Goal: Register for event/course

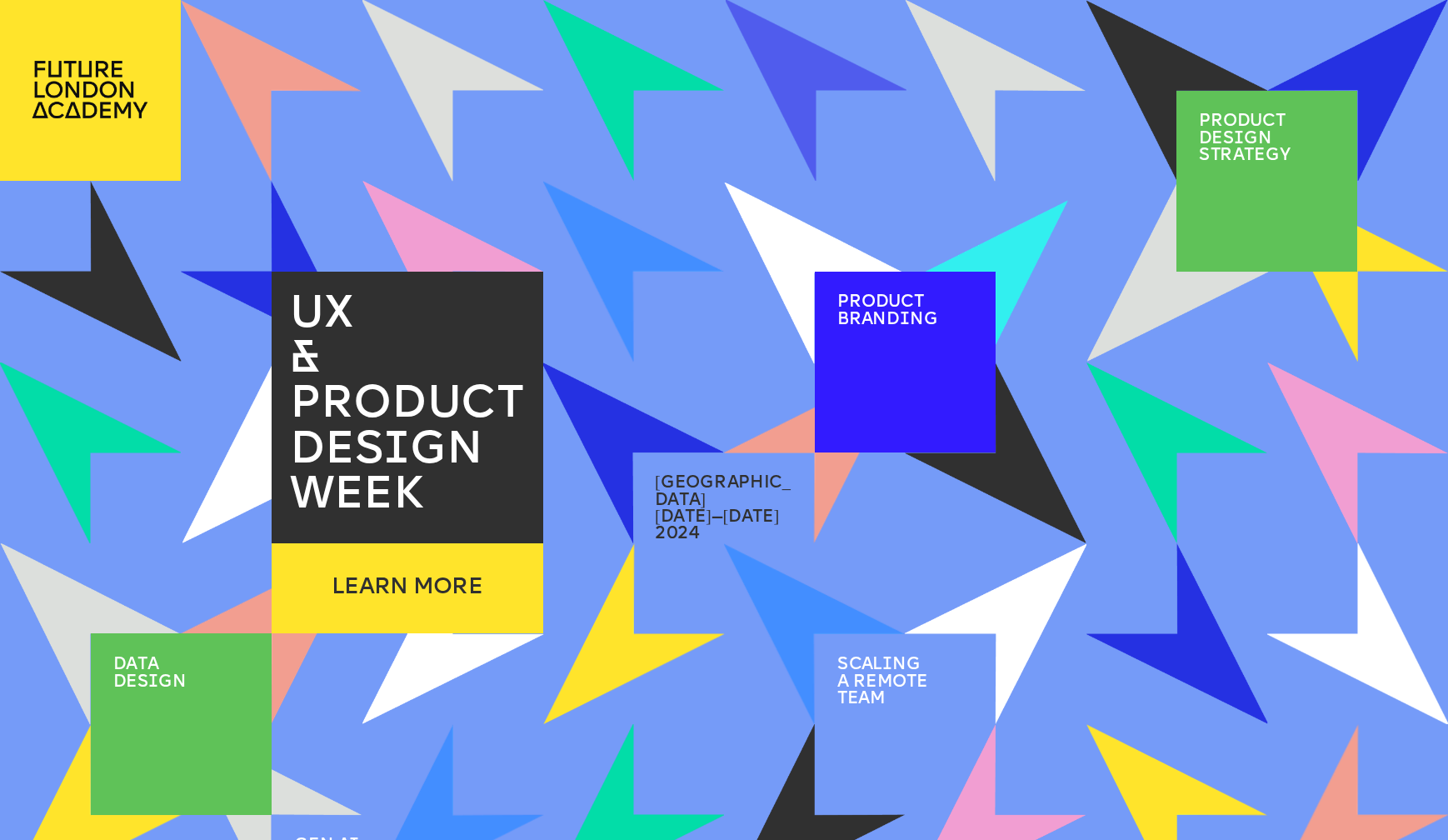
click at [941, 304] on p "Product brand i ng" at bounding box center [894, 311] width 114 height 34
click at [897, 298] on span "Product brand i ng" at bounding box center [888, 311] width 101 height 34
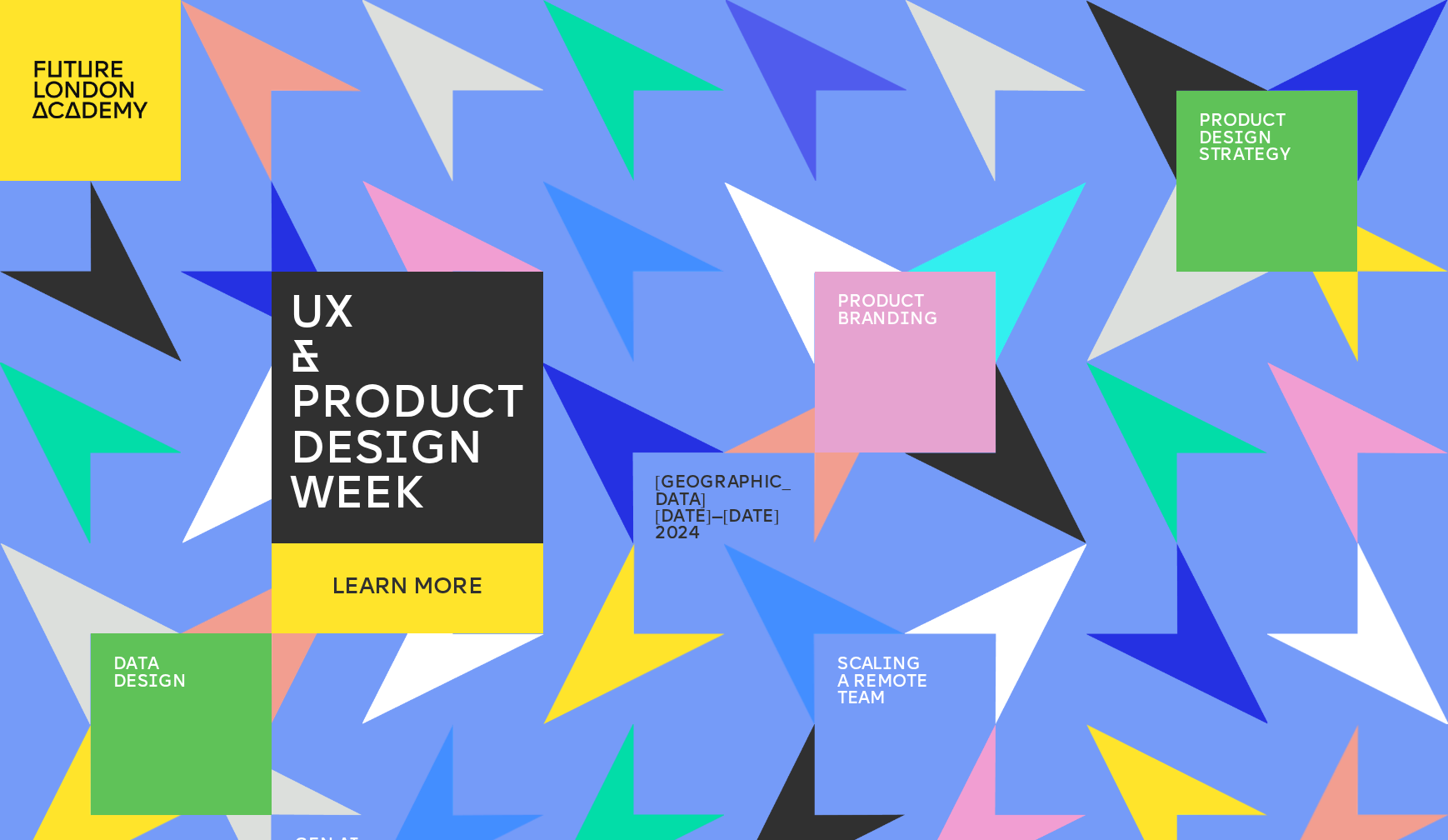
click at [727, 526] on p "2024" at bounding box center [723, 534] width 136 height 17
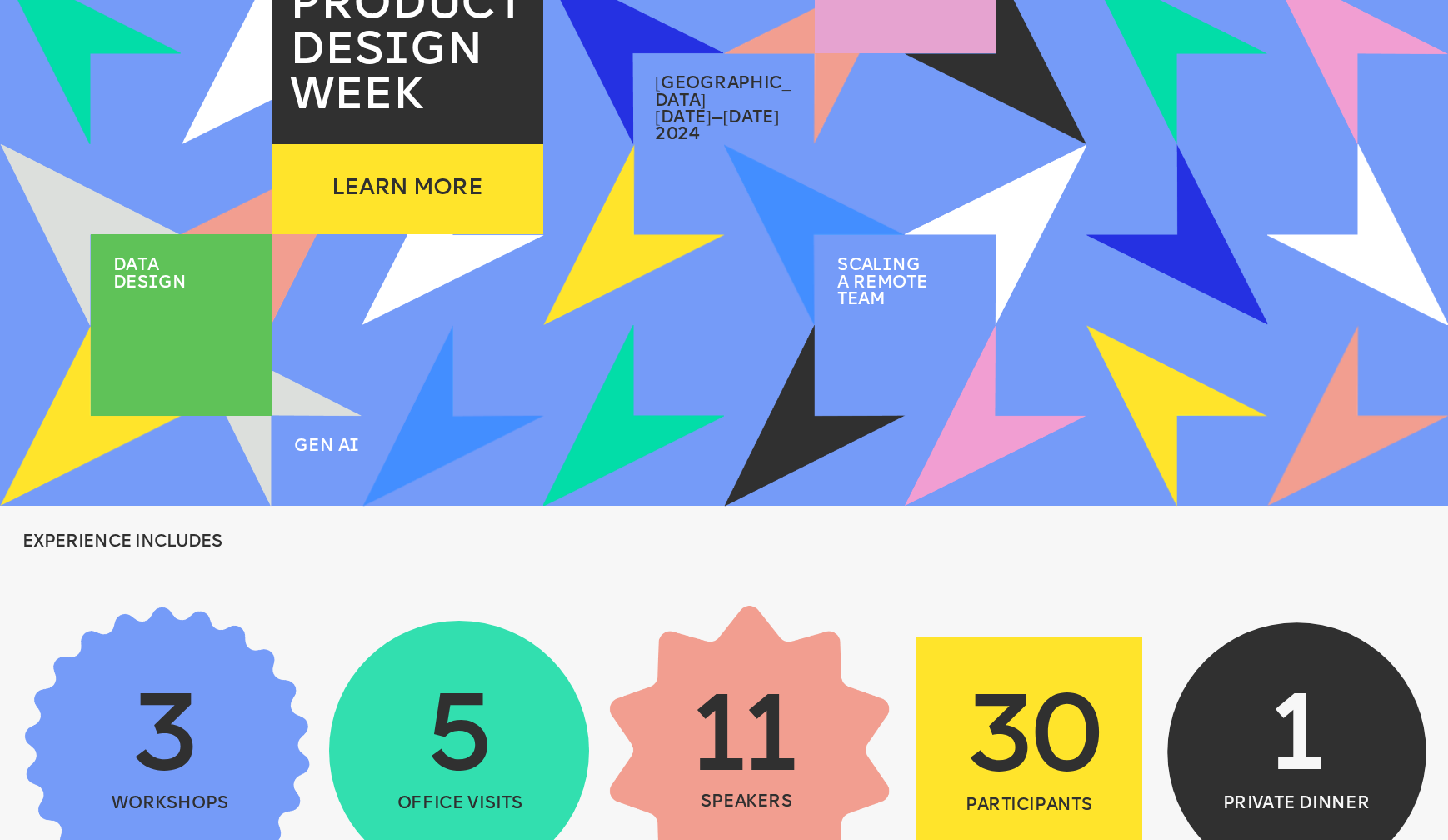
scroll to position [447, 0]
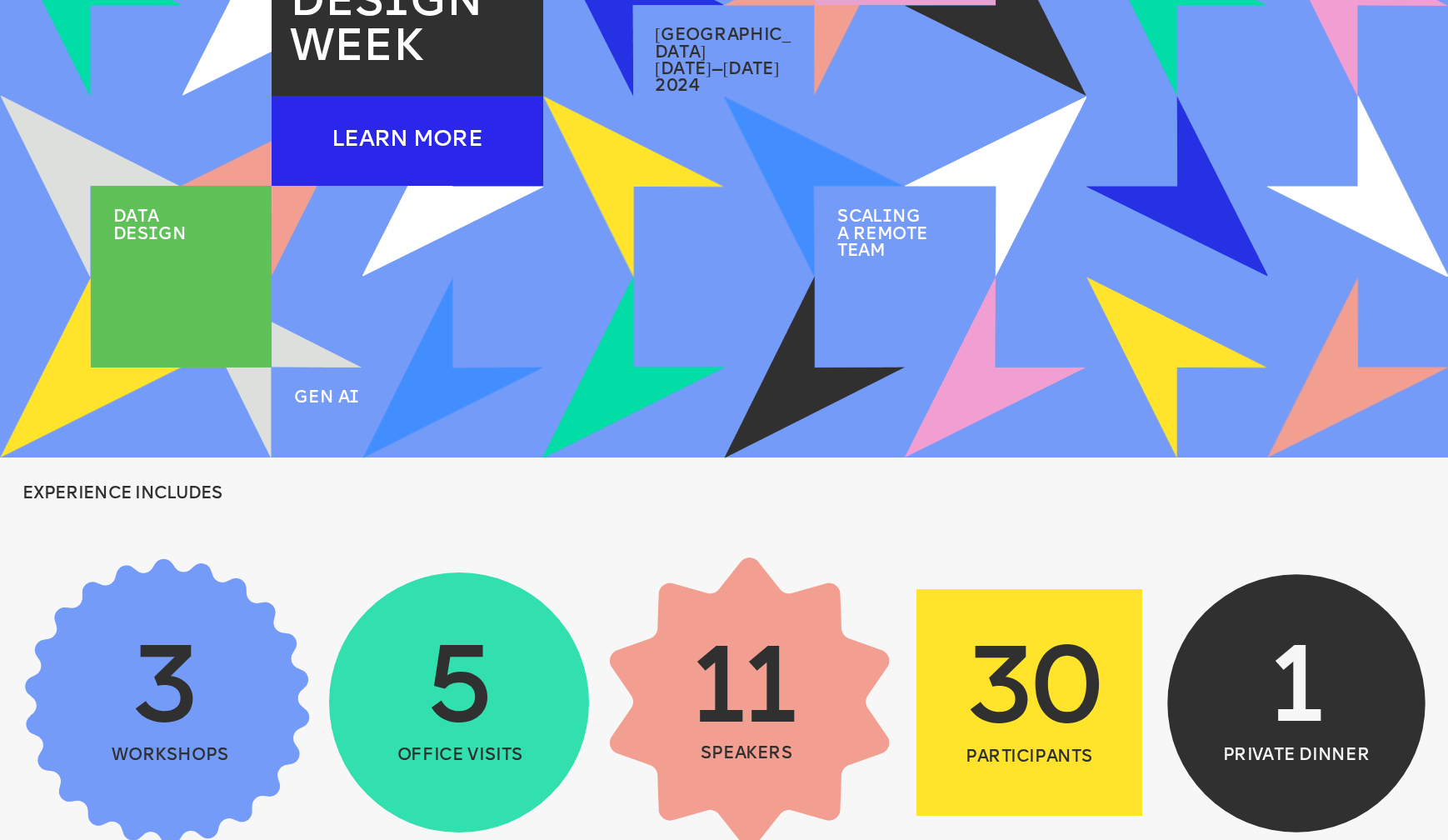
click at [388, 115] on div "LEARN MORE" at bounding box center [407, 141] width 272 height 91
